Goal: Check status: Check status

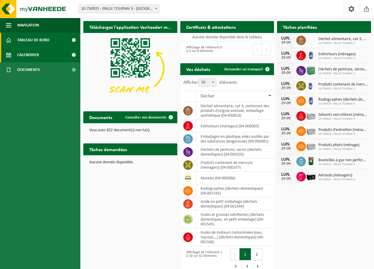
click at [51, 56] on link "Calendrier" at bounding box center [40, 55] width 80 height 15
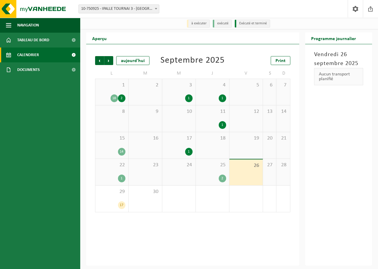
click at [189, 150] on div "1" at bounding box center [188, 152] width 7 height 8
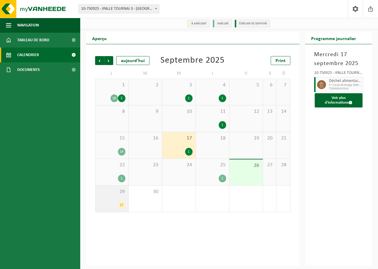
click at [123, 205] on div "17" at bounding box center [121, 206] width 7 height 8
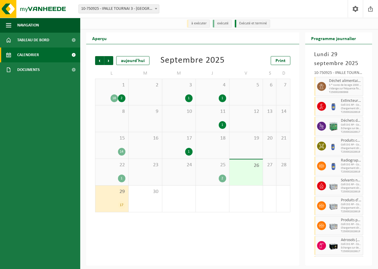
click at [187, 152] on div "1" at bounding box center [188, 152] width 7 height 8
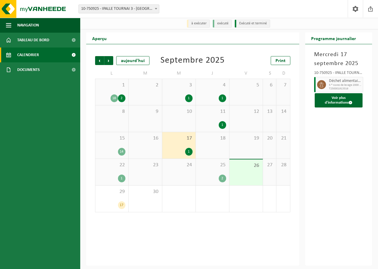
click at [114, 97] on div "18" at bounding box center [114, 99] width 7 height 8
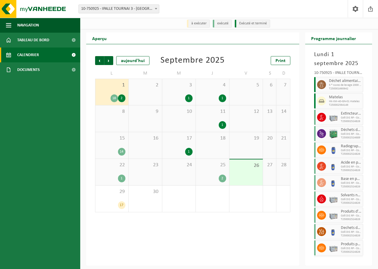
click at [115, 100] on div "18" at bounding box center [114, 99] width 7 height 8
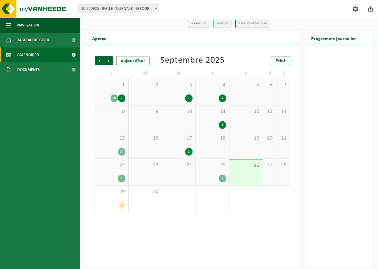
click at [117, 99] on div "18" at bounding box center [114, 99] width 7 height 8
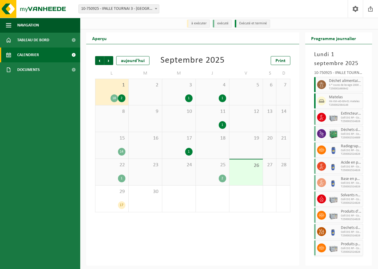
click at [120, 98] on div "2" at bounding box center [121, 99] width 7 height 8
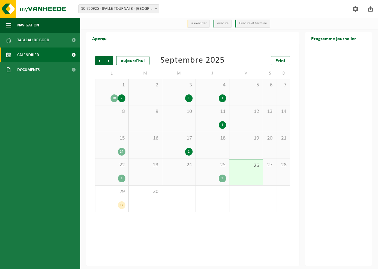
click at [123, 98] on div "2" at bounding box center [121, 99] width 7 height 8
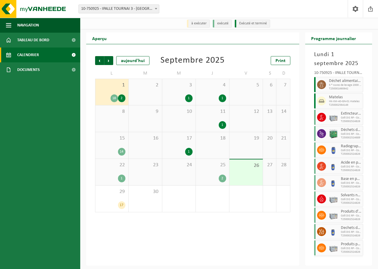
click at [188, 97] on div "1" at bounding box center [188, 99] width 7 height 8
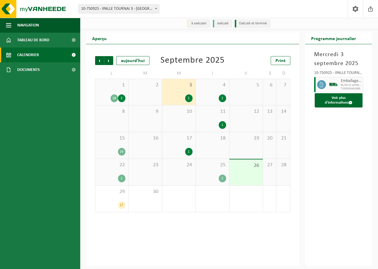
click at [122, 97] on div "2" at bounding box center [121, 99] width 7 height 8
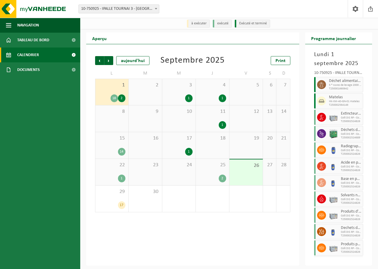
click at [331, 87] on span "5 * cuves de levage 2000 l déchets organiques - Tournai 3" at bounding box center [345, 86] width 33 height 4
drag, startPoint x: 331, startPoint y: 87, endPoint x: 325, endPoint y: 86, distance: 6.9
click at [325, 86] on span at bounding box center [321, 84] width 9 height 9
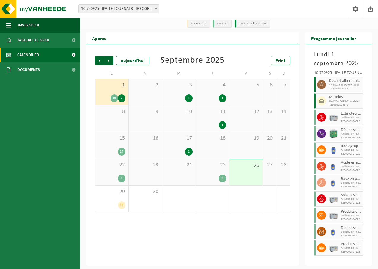
drag, startPoint x: 325, startPoint y: 86, endPoint x: 329, endPoint y: 85, distance: 4.8
click at [329, 85] on span "5 * cuves de levage 2000 l déchets organiques - Tournai 3" at bounding box center [345, 86] width 33 height 4
click at [120, 98] on div "2" at bounding box center [121, 99] width 7 height 8
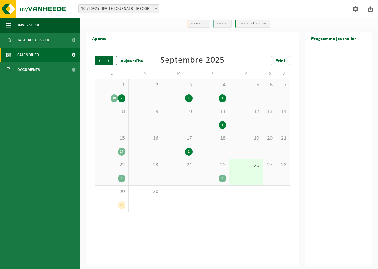
click at [121, 98] on div "2" at bounding box center [121, 99] width 7 height 8
